Goal: Task Accomplishment & Management: Manage account settings

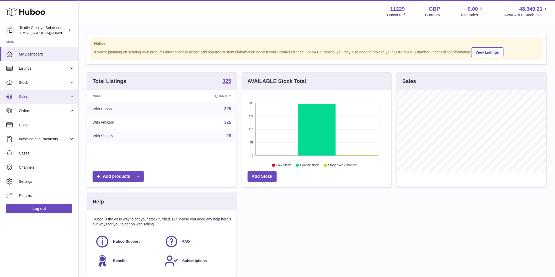
scroll to position [82, 149]
click at [28, 98] on span "Sales" at bounding box center [44, 96] width 50 height 5
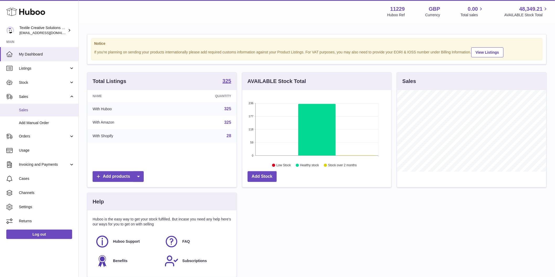
click at [26, 111] on span "Sales" at bounding box center [47, 110] width 56 height 5
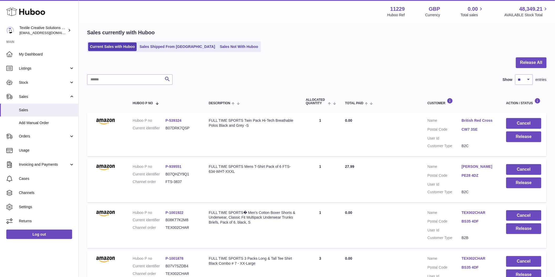
scroll to position [29, 0]
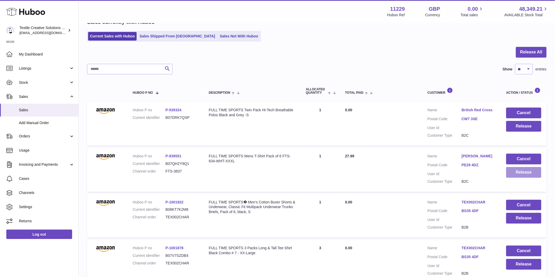
click at [521, 174] on button "Release" at bounding box center [523, 172] width 35 height 11
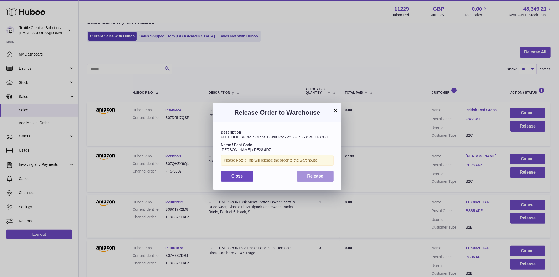
click at [323, 177] on span "Release" at bounding box center [316, 176] width 16 height 4
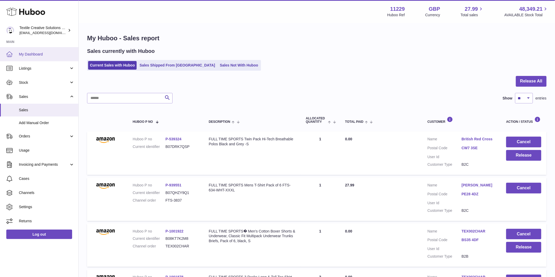
click at [32, 51] on link "My Dashboard" at bounding box center [39, 54] width 78 height 14
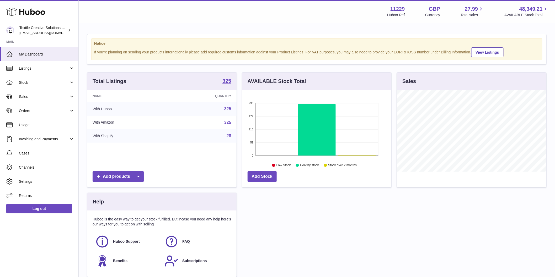
scroll to position [82, 149]
click at [41, 99] on span "Sales" at bounding box center [44, 96] width 50 height 5
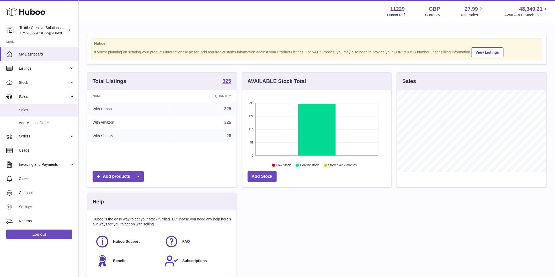
click at [46, 113] on link "Sales" at bounding box center [39, 110] width 78 height 13
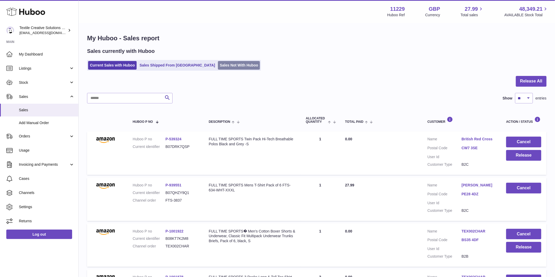
click at [218, 66] on link "Sales Not With Huboo" at bounding box center [239, 65] width 42 height 9
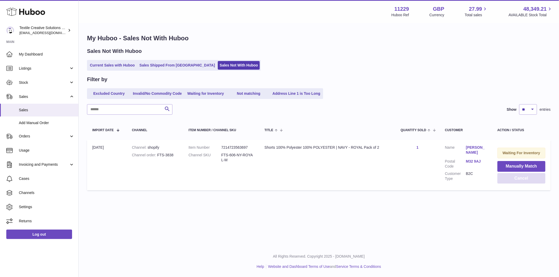
click at [528, 180] on button "Cancel" at bounding box center [522, 178] width 48 height 11
